Goal: Navigation & Orientation: Find specific page/section

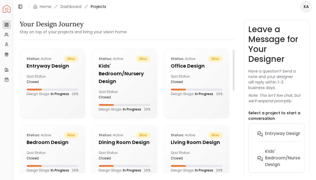
scroll to position [15, 0]
click at [36, 83] on div "closed" at bounding box center [39, 82] width 24 height 4
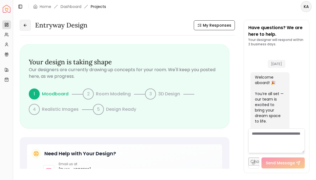
scroll to position [367, 0]
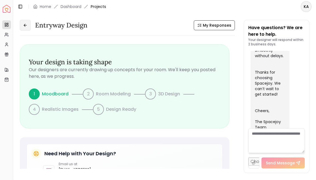
click at [25, 24] on icon at bounding box center [25, 25] width 4 height 4
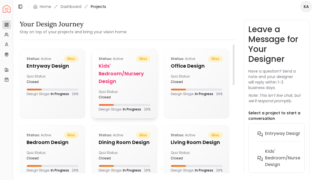
click at [110, 82] on h5 "Kids' Bedroom/Nursery design" at bounding box center [125, 73] width 52 height 23
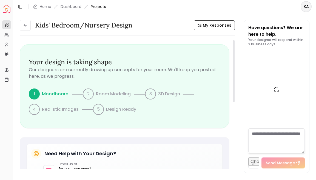
scroll to position [367, 0]
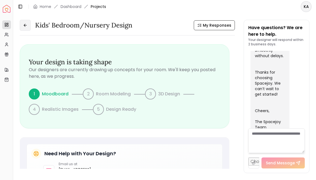
click at [28, 26] on button at bounding box center [25, 25] width 11 height 11
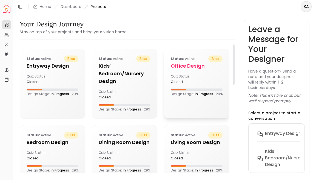
click at [186, 69] on h5 "Office design" at bounding box center [197, 66] width 52 height 8
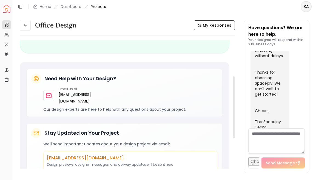
scroll to position [61, 0]
